Goal: Register for event/course

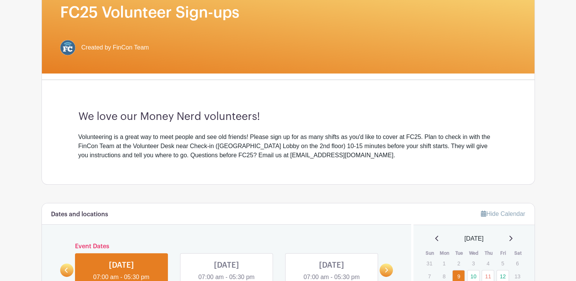
scroll to position [142, 0]
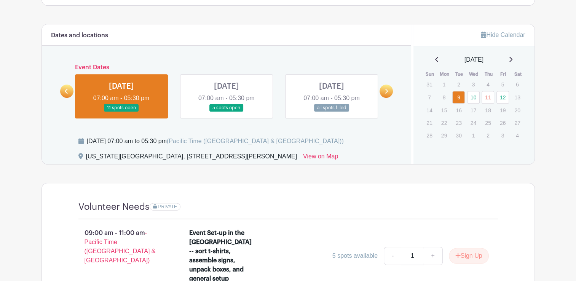
click at [121, 112] on link at bounding box center [121, 112] width 0 height 0
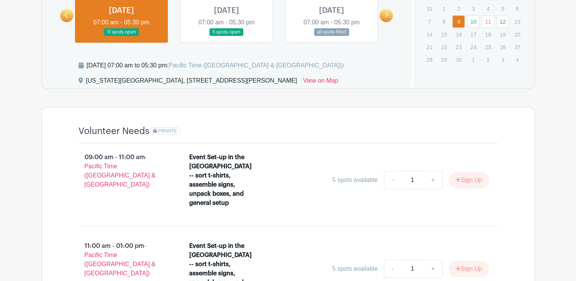
scroll to position [380, 0]
click at [121, 36] on link at bounding box center [121, 36] width 0 height 0
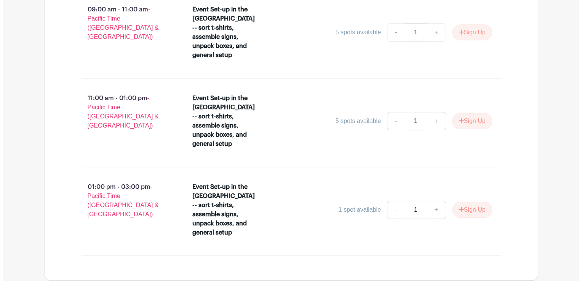
scroll to position [528, 0]
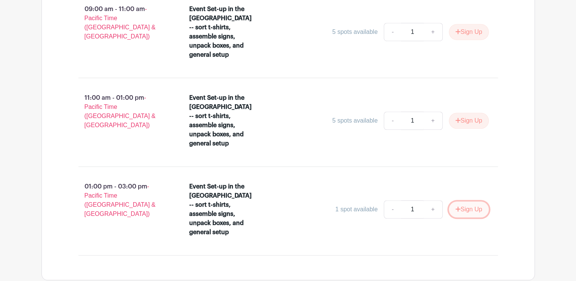
click at [473, 201] on button "Sign Up" at bounding box center [469, 209] width 40 height 16
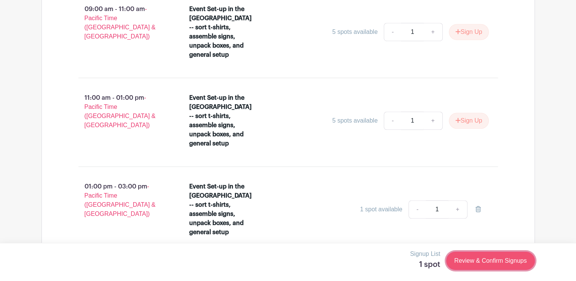
click at [482, 259] on link "Review & Confirm Signups" at bounding box center [490, 261] width 88 height 18
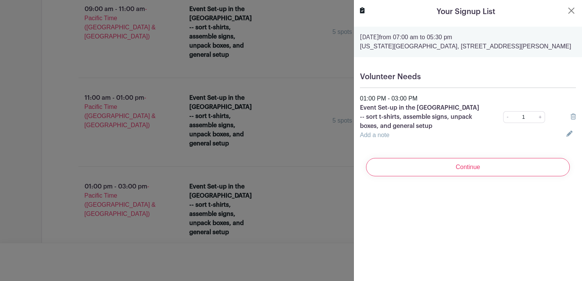
click at [370, 138] on link "Add a note" at bounding box center [374, 135] width 29 height 6
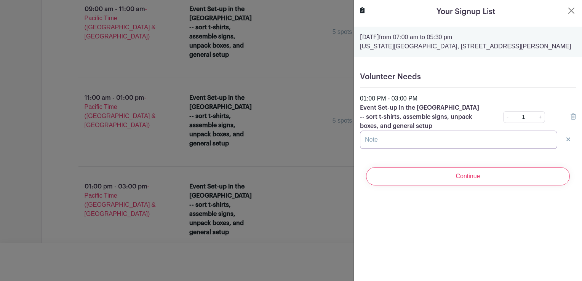
click at [370, 149] on input "text" at bounding box center [458, 140] width 197 height 18
type input "T"
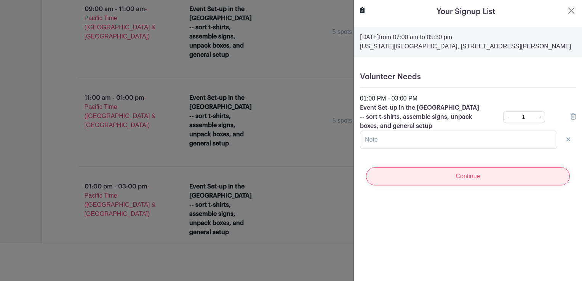
click at [469, 185] on input "Continue" at bounding box center [468, 176] width 204 height 18
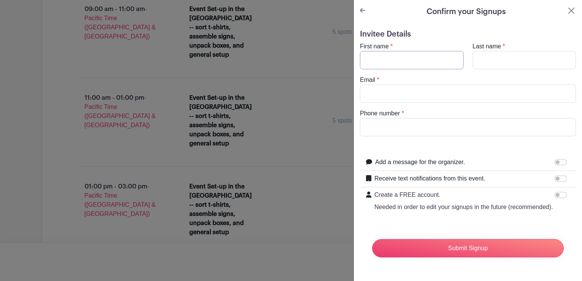
click at [376, 58] on input "First name" at bounding box center [412, 60] width 104 height 18
type input "[PERSON_NAME]"
type input "[US_STATE]"
type input "[EMAIL_ADDRESS][DOMAIN_NAME]"
click at [416, 129] on input "Phone number" at bounding box center [468, 127] width 216 height 18
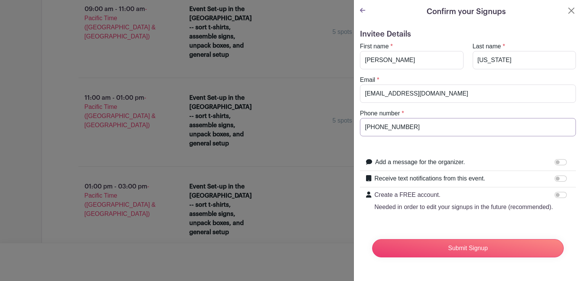
type input "[PHONE_NUMBER]"
click at [554, 177] on input "Receive text notifications from this event." at bounding box center [560, 179] width 12 height 6
checkbox input "true"
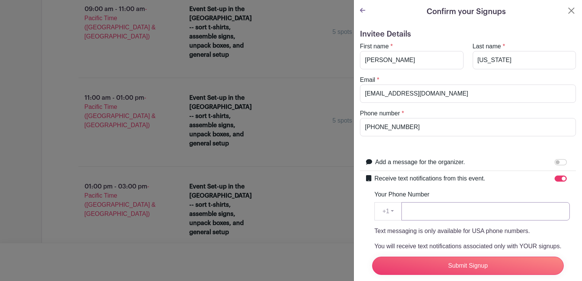
click at [444, 214] on input "Your Phone Number" at bounding box center [485, 211] width 168 height 18
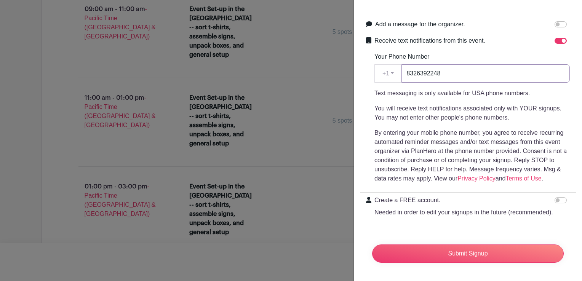
scroll to position [152, 0]
type input "8326392248"
click at [554, 197] on input "Create a FREE account. Needed in order to edit your signups in the future (reco…" at bounding box center [560, 200] width 12 height 6
checkbox input "true"
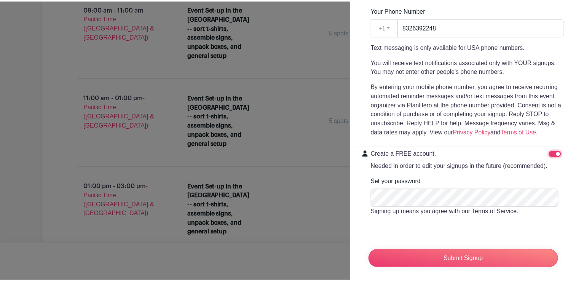
scroll to position [203, 0]
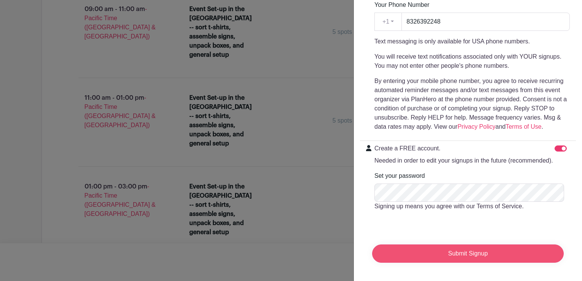
click at [469, 251] on input "Submit Signup" at bounding box center [468, 253] width 192 height 18
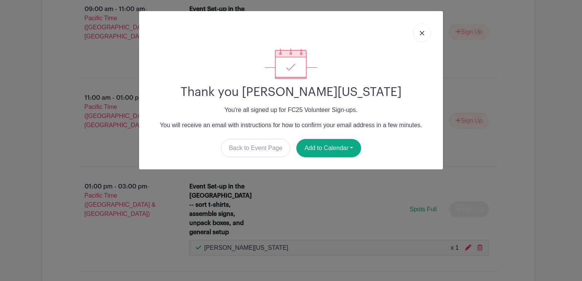
click at [421, 34] on img at bounding box center [422, 33] width 5 height 5
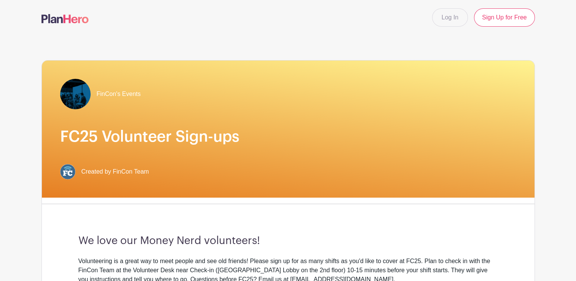
scroll to position [0, 0]
